Goal: Task Accomplishment & Management: Manage account settings

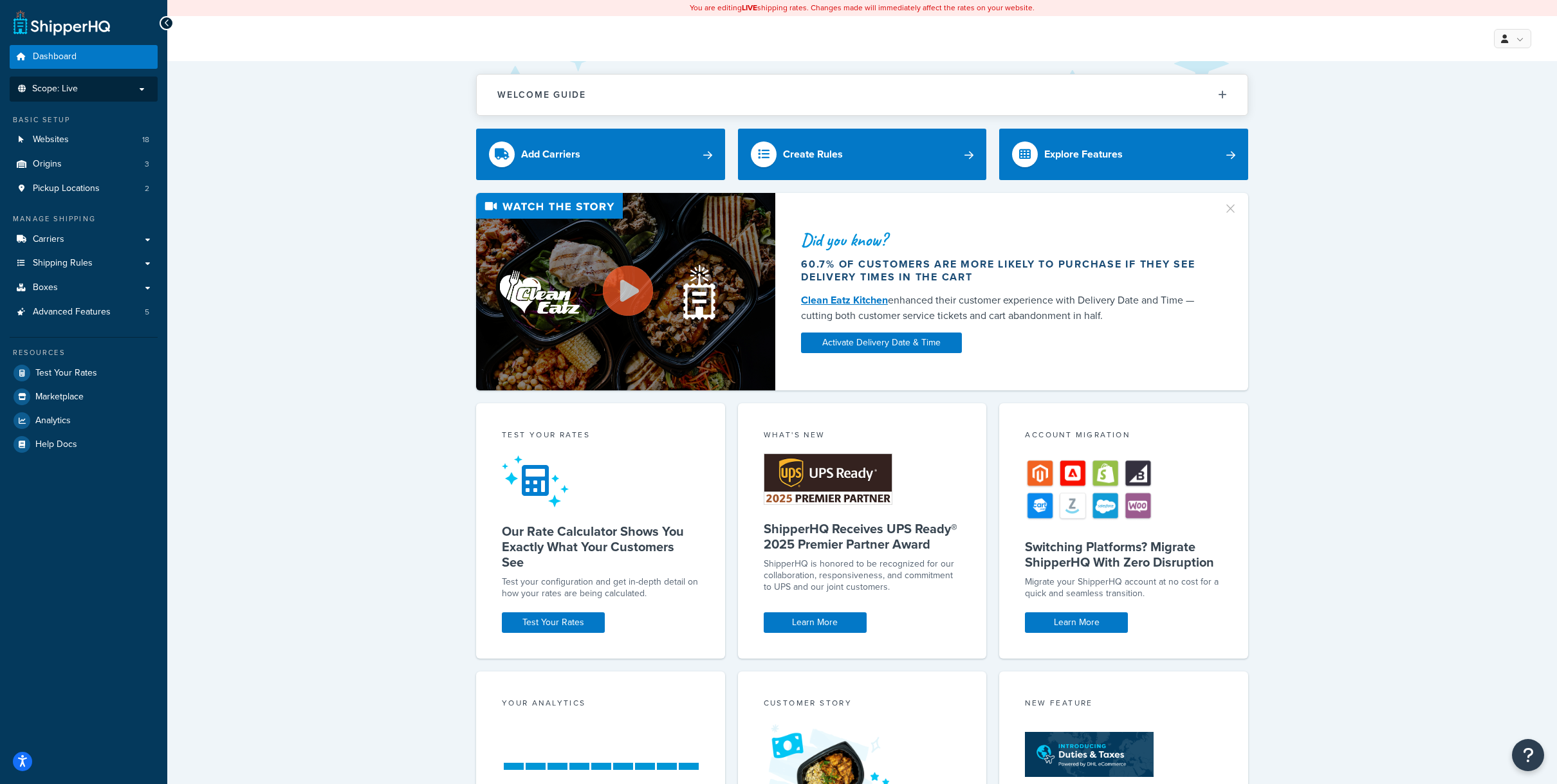
click at [123, 90] on p "Scope: Live" at bounding box center [83, 90] width 136 height 11
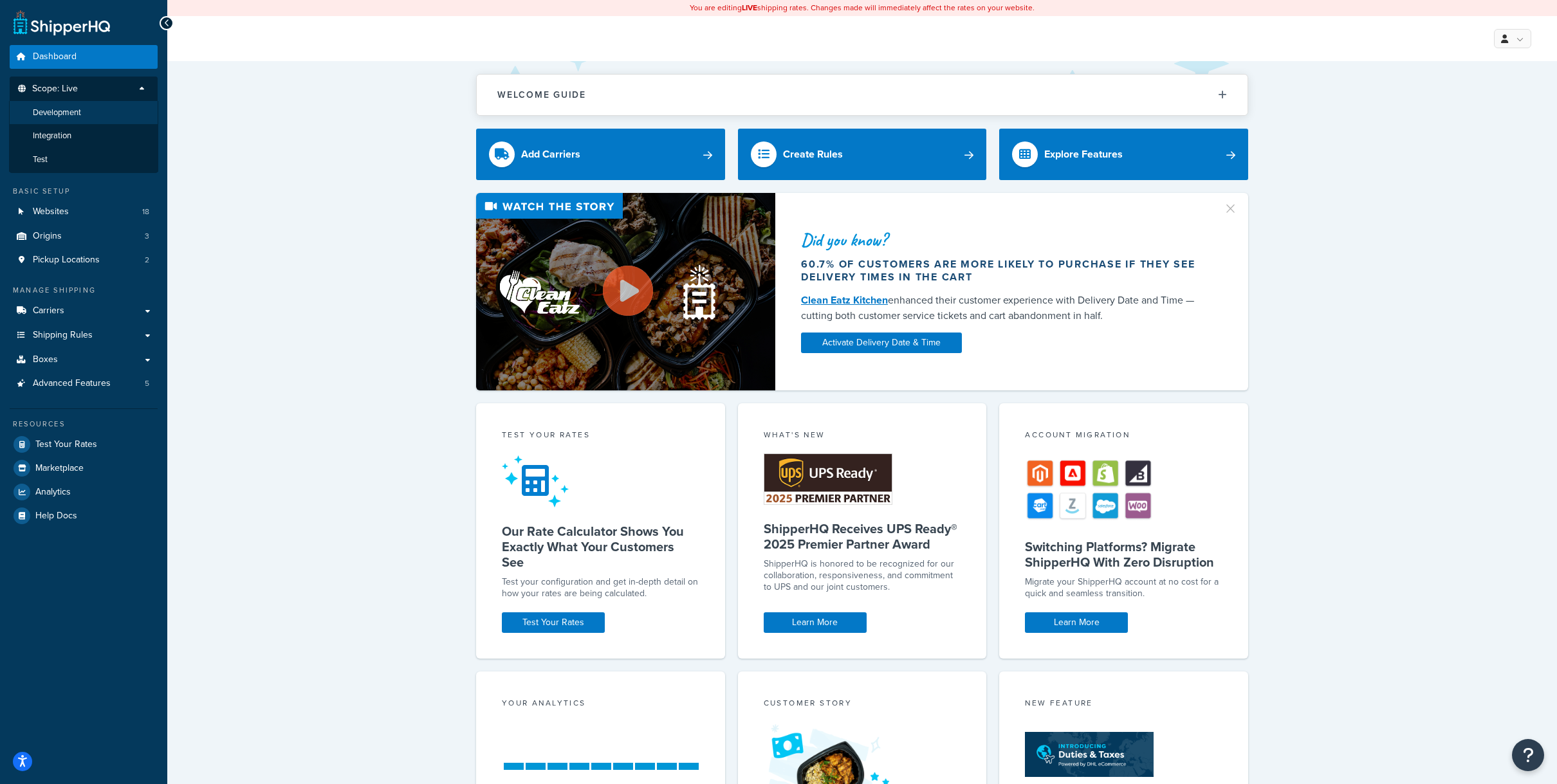
click at [90, 116] on li "Development" at bounding box center [83, 113] width 149 height 24
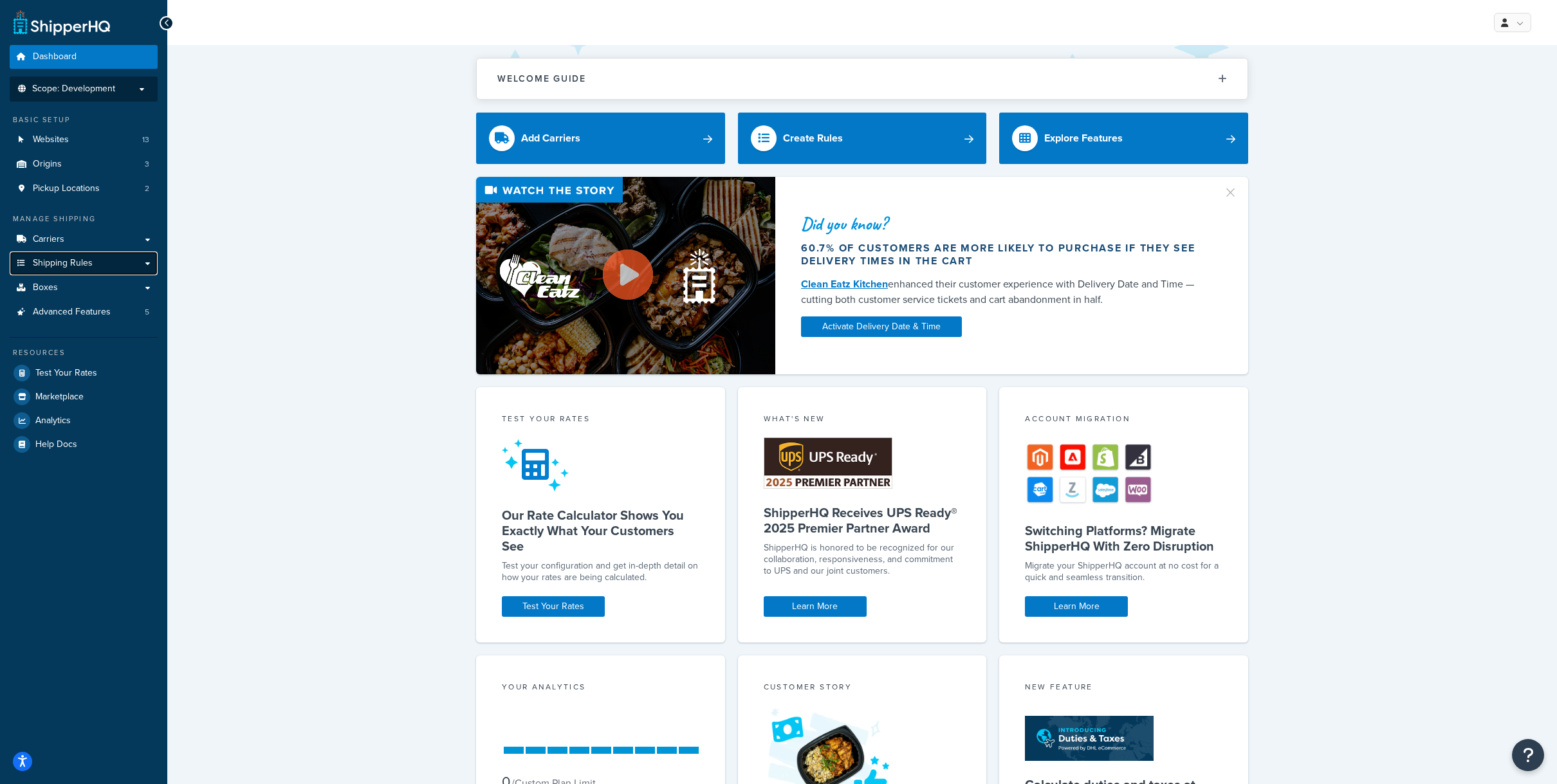
click at [98, 265] on link "Shipping Rules" at bounding box center [83, 264] width 148 height 24
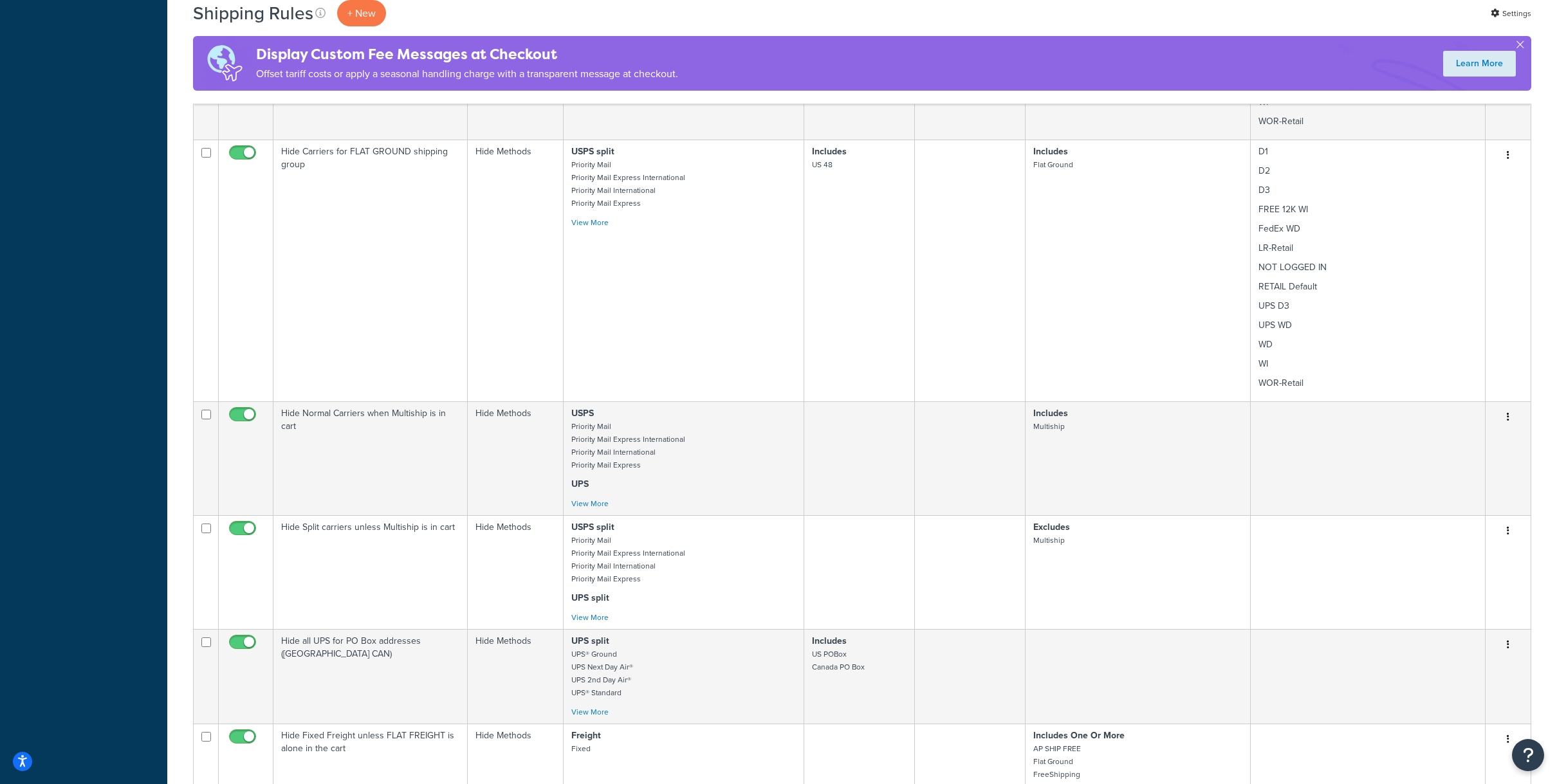
scroll to position [1337, 0]
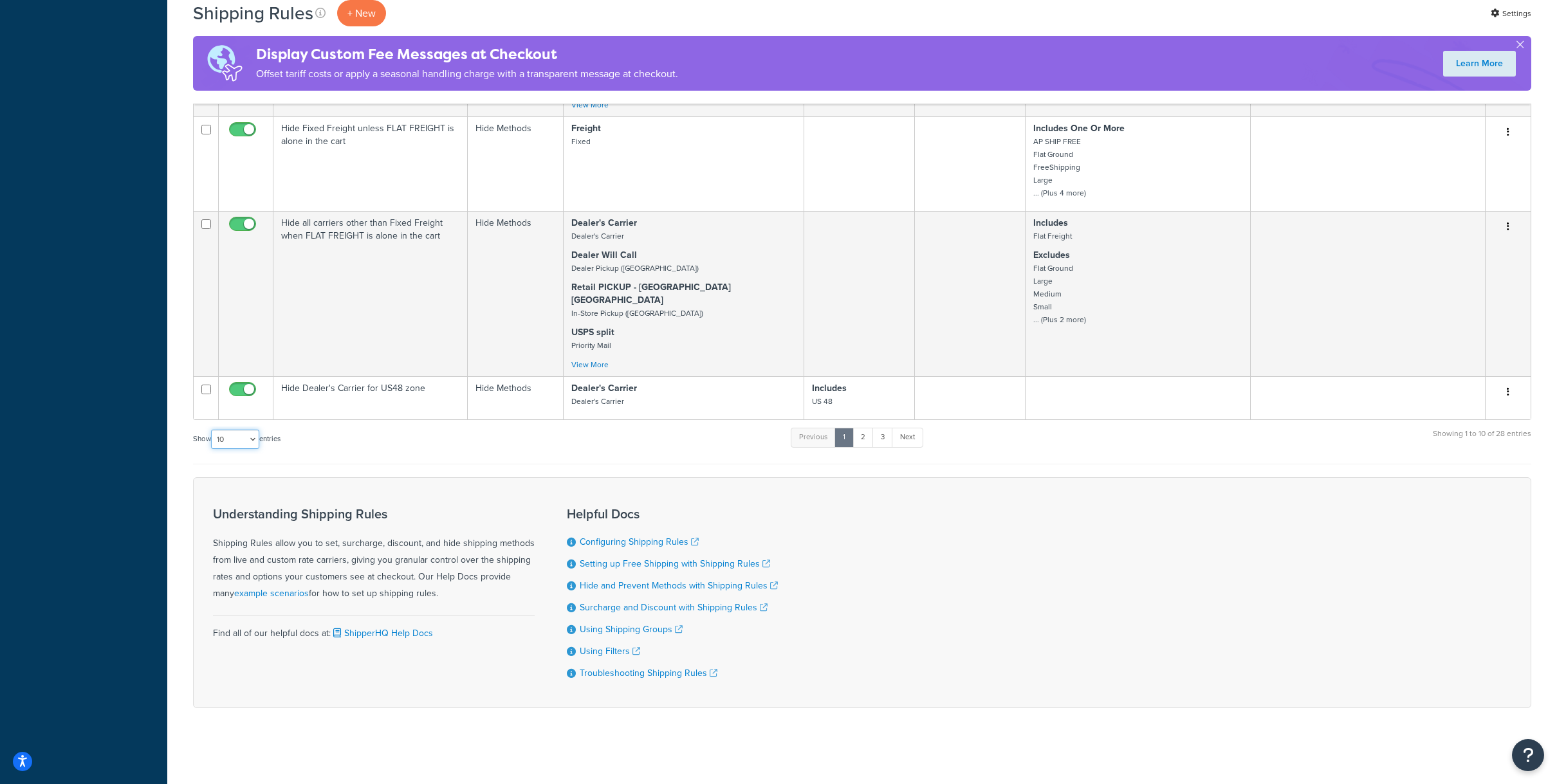
click at [254, 436] on select "10 15 25 50 100 1000" at bounding box center [236, 440] width 48 height 19
select select "50"
click at [212, 430] on select "10 15 25 50 100 1000" at bounding box center [236, 440] width 48 height 19
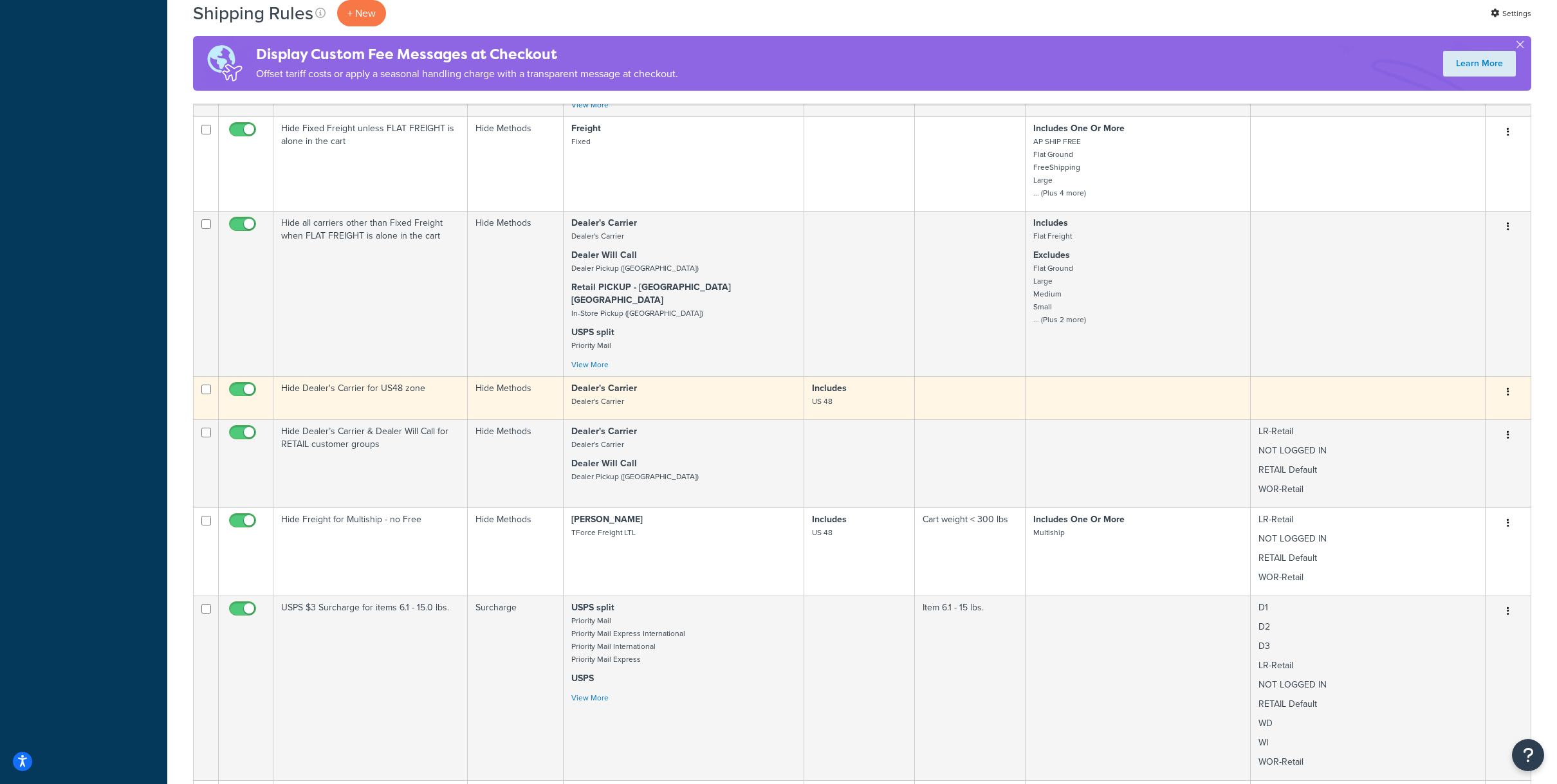
scroll to position [3634, 0]
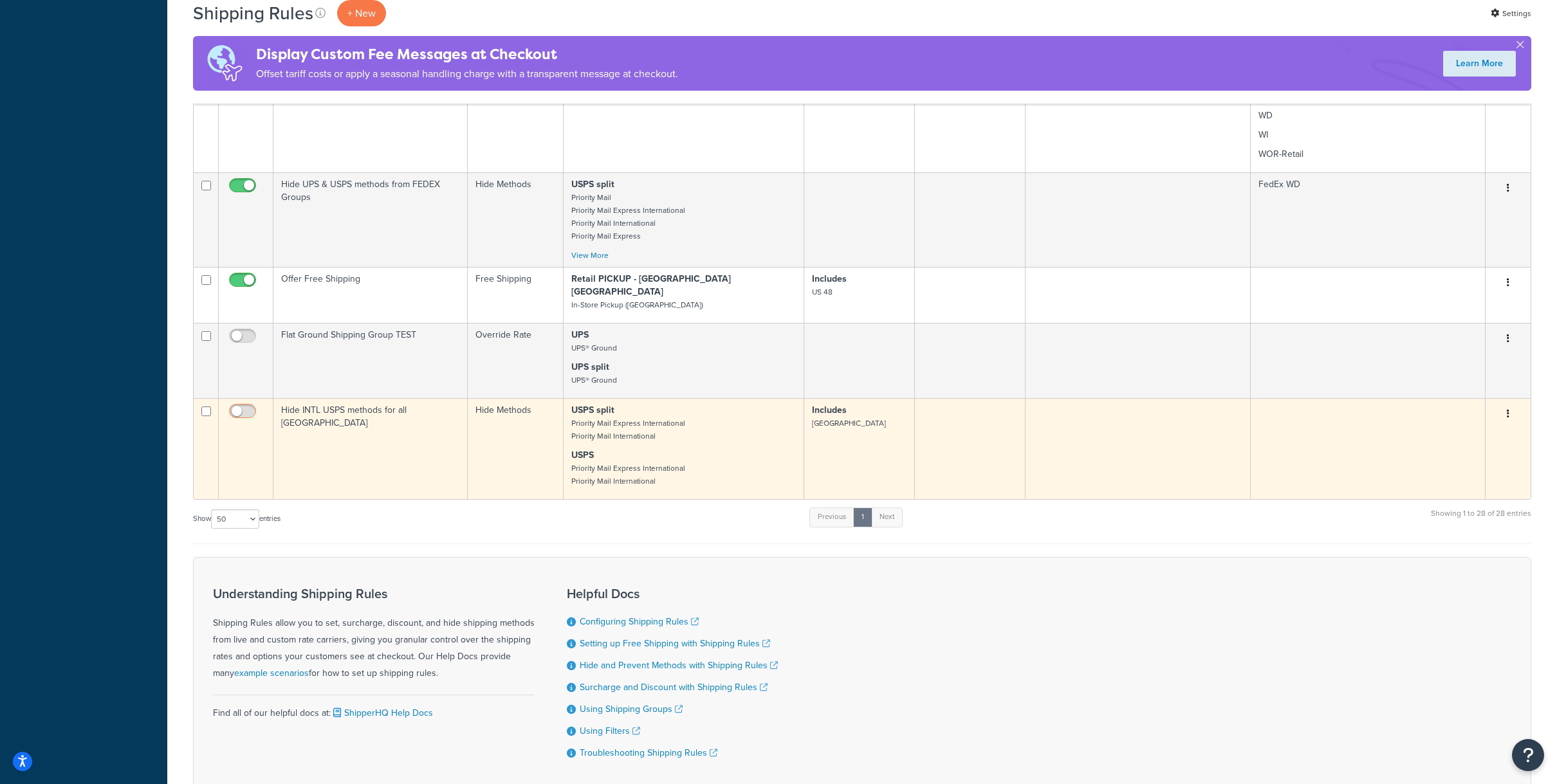
click at [248, 407] on input "checkbox" at bounding box center [244, 415] width 35 height 16
checkbox input "true"
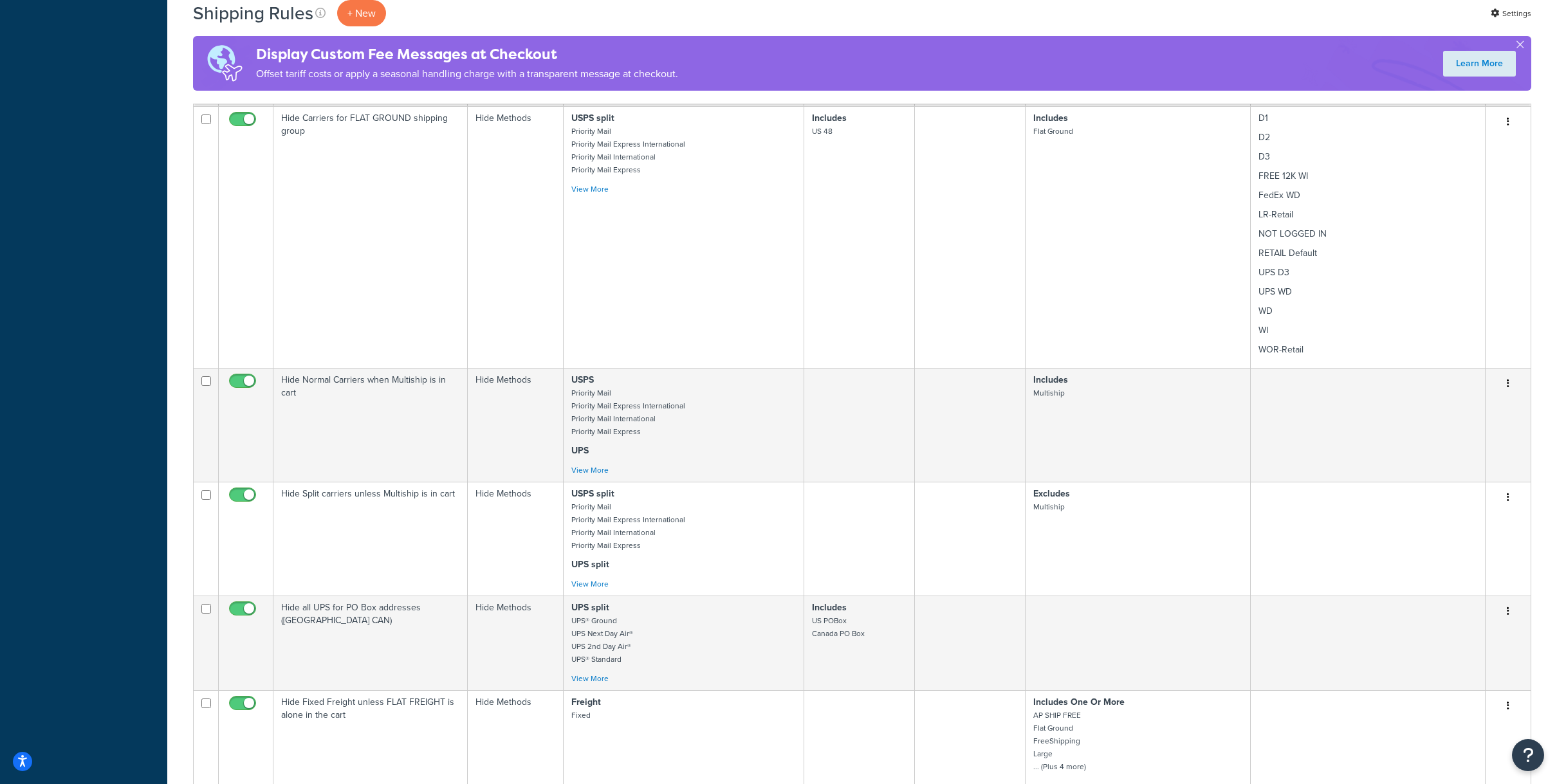
scroll to position [0, 0]
